Goal: Information Seeking & Learning: Learn about a topic

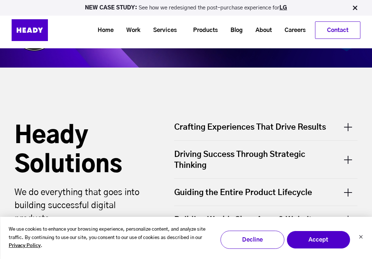
scroll to position [6, 0]
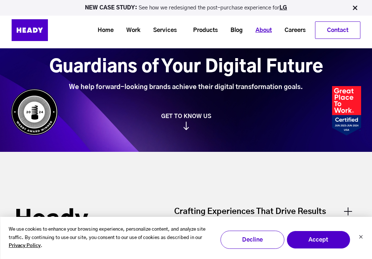
click at [258, 29] on link "About" at bounding box center [261, 30] width 29 height 13
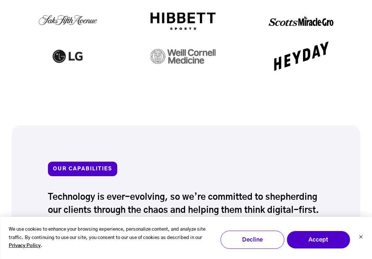
scroll to position [775, 0]
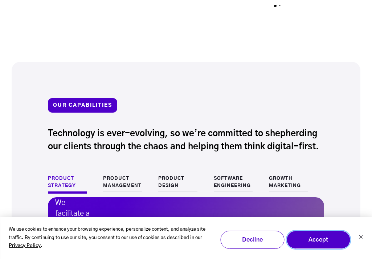
click at [321, 241] on button "Accept" at bounding box center [319, 240] width 64 height 18
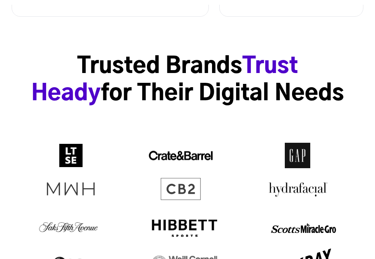
scroll to position [0, 0]
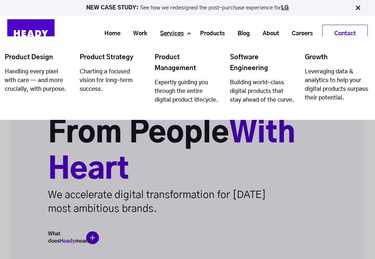
click at [178, 35] on link "Services" at bounding box center [169, 33] width 36 height 13
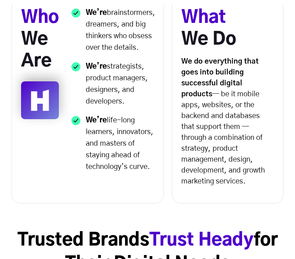
scroll to position [549, 0]
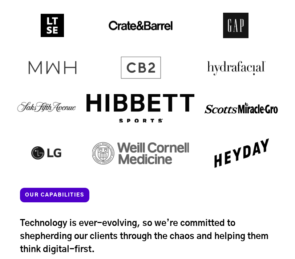
click at [45, 202] on p "OUR CAPABILITIES" at bounding box center [54, 195] width 69 height 15
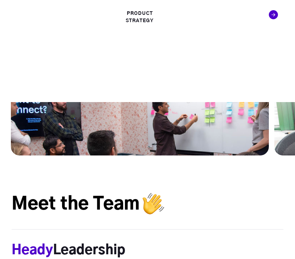
scroll to position [838, 0]
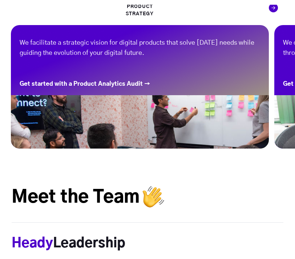
click at [274, 12] on div "Next slide" at bounding box center [273, 7] width 9 height 9
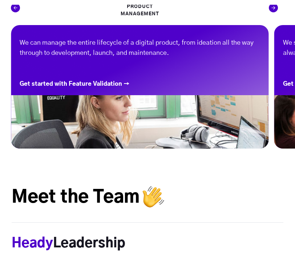
click at [274, 12] on div "Next slide" at bounding box center [273, 7] width 9 height 9
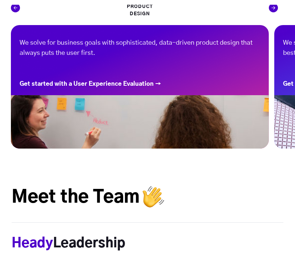
click at [274, 12] on div "Next slide" at bounding box center [273, 7] width 9 height 9
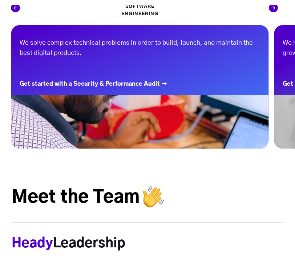
click at [274, 12] on div "Next slide" at bounding box center [273, 7] width 9 height 9
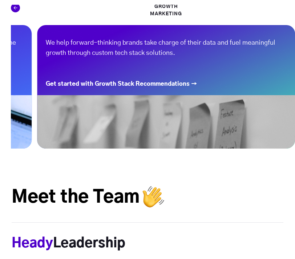
click at [274, 37] on div "Growth Marketing We help forward-thinking brands take charge of their data and …" at bounding box center [166, 70] width 258 height 163
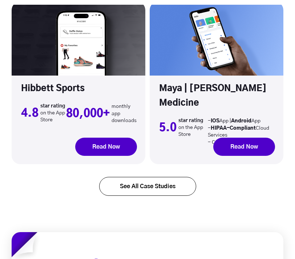
scroll to position [2597, 0]
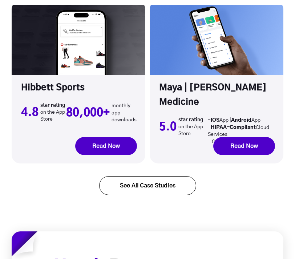
click at [173, 195] on link "See All Case Studies" at bounding box center [147, 185] width 97 height 19
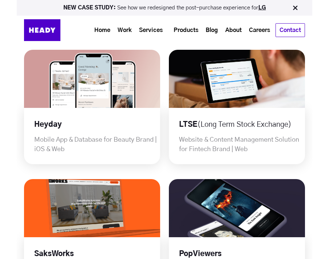
scroll to position [412, 0]
